Goal: Information Seeking & Learning: Learn about a topic

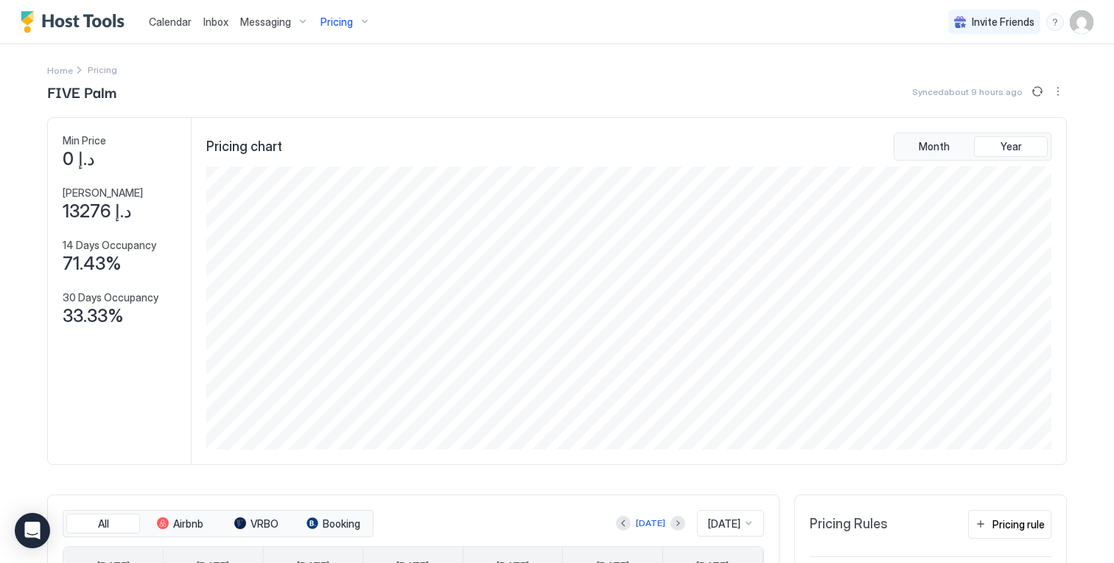
click at [355, 18] on div "Pricing" at bounding box center [346, 22] width 62 height 25
click at [505, 66] on div at bounding box center [557, 281] width 1114 height 563
click at [338, 27] on span "Pricing" at bounding box center [336, 21] width 32 height 13
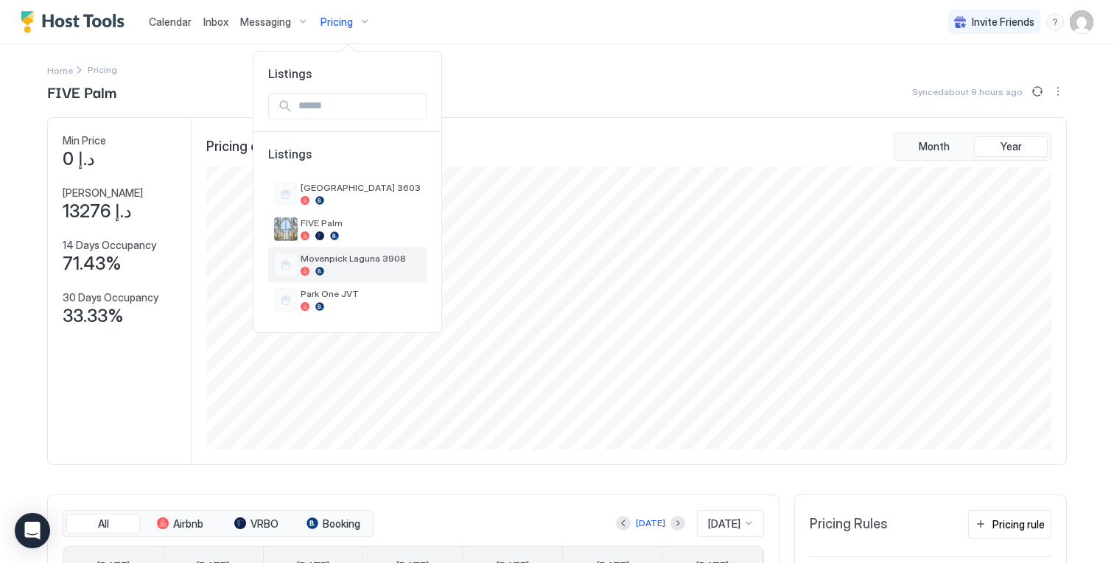
click at [375, 255] on span "Movenpick Laguna 3908" at bounding box center [361, 258] width 120 height 11
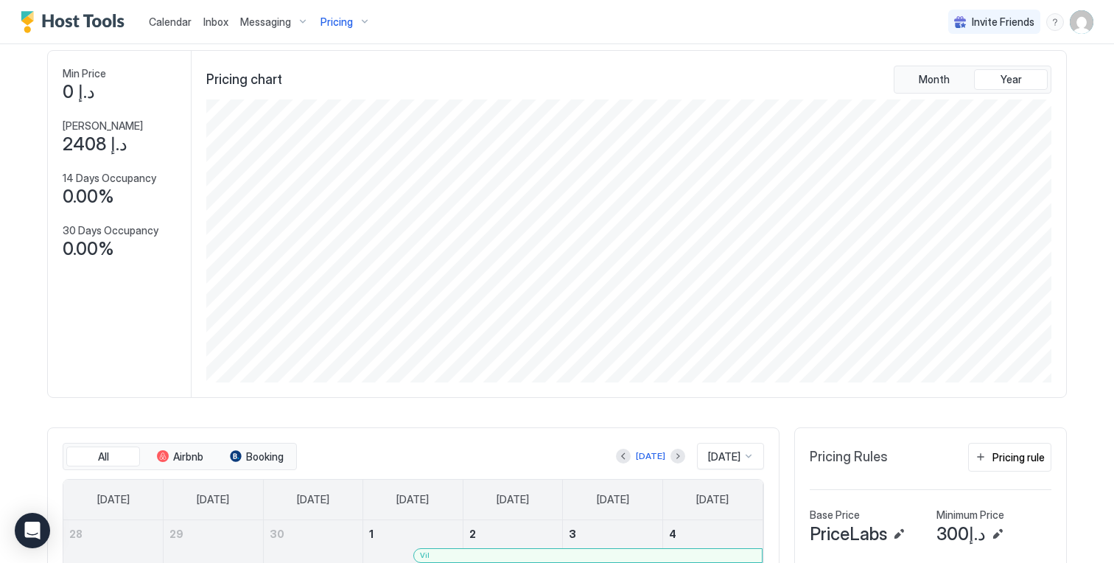
scroll to position [67, 0]
click at [434, 81] on div "Pricing chart Month Year" at bounding box center [628, 80] width 845 height 28
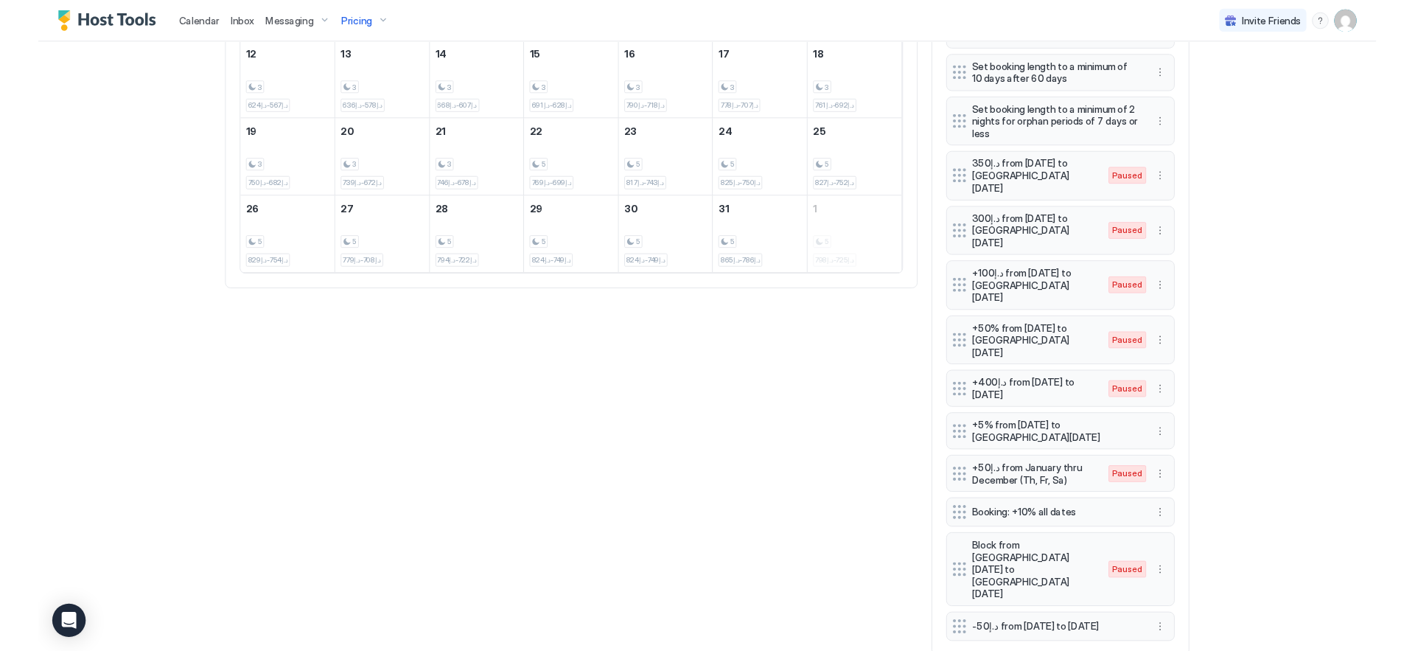
scroll to position [684, 0]
